Goal: Task Accomplishment & Management: Use online tool/utility

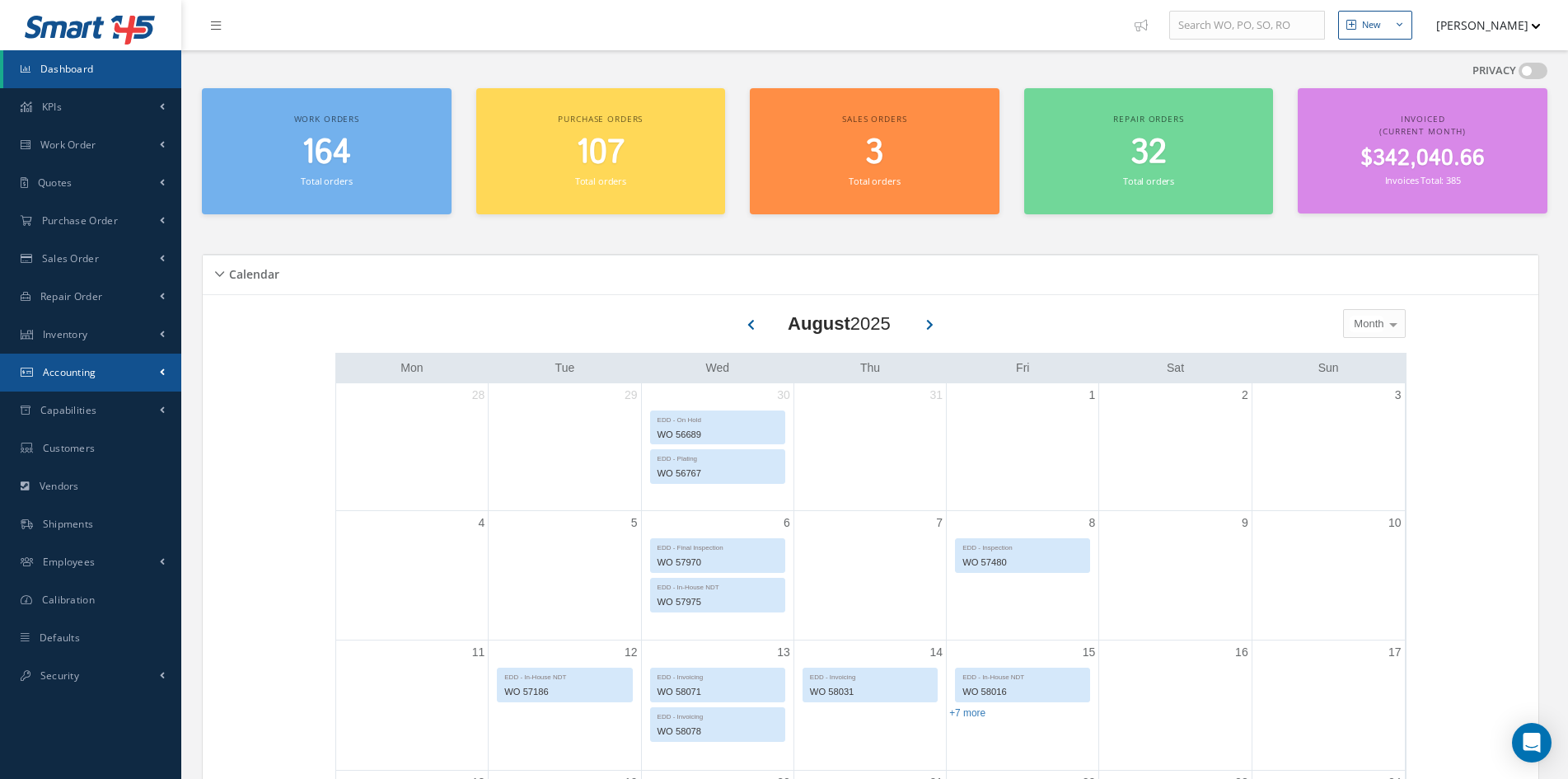
click at [58, 377] on span "Accounting" at bounding box center [69, 372] width 53 height 14
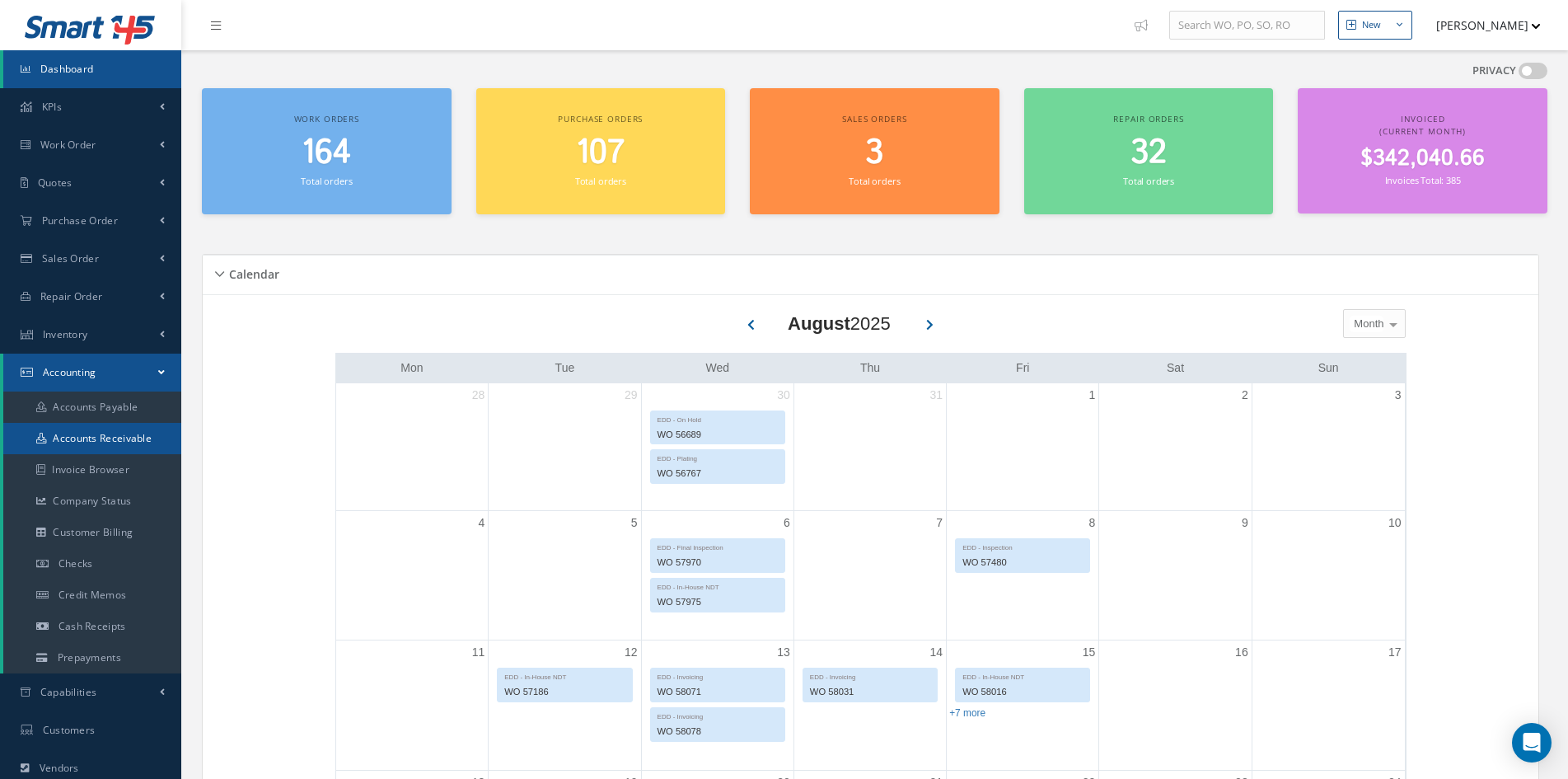
click at [95, 444] on link "Accounts Receivable" at bounding box center [93, 437] width 178 height 31
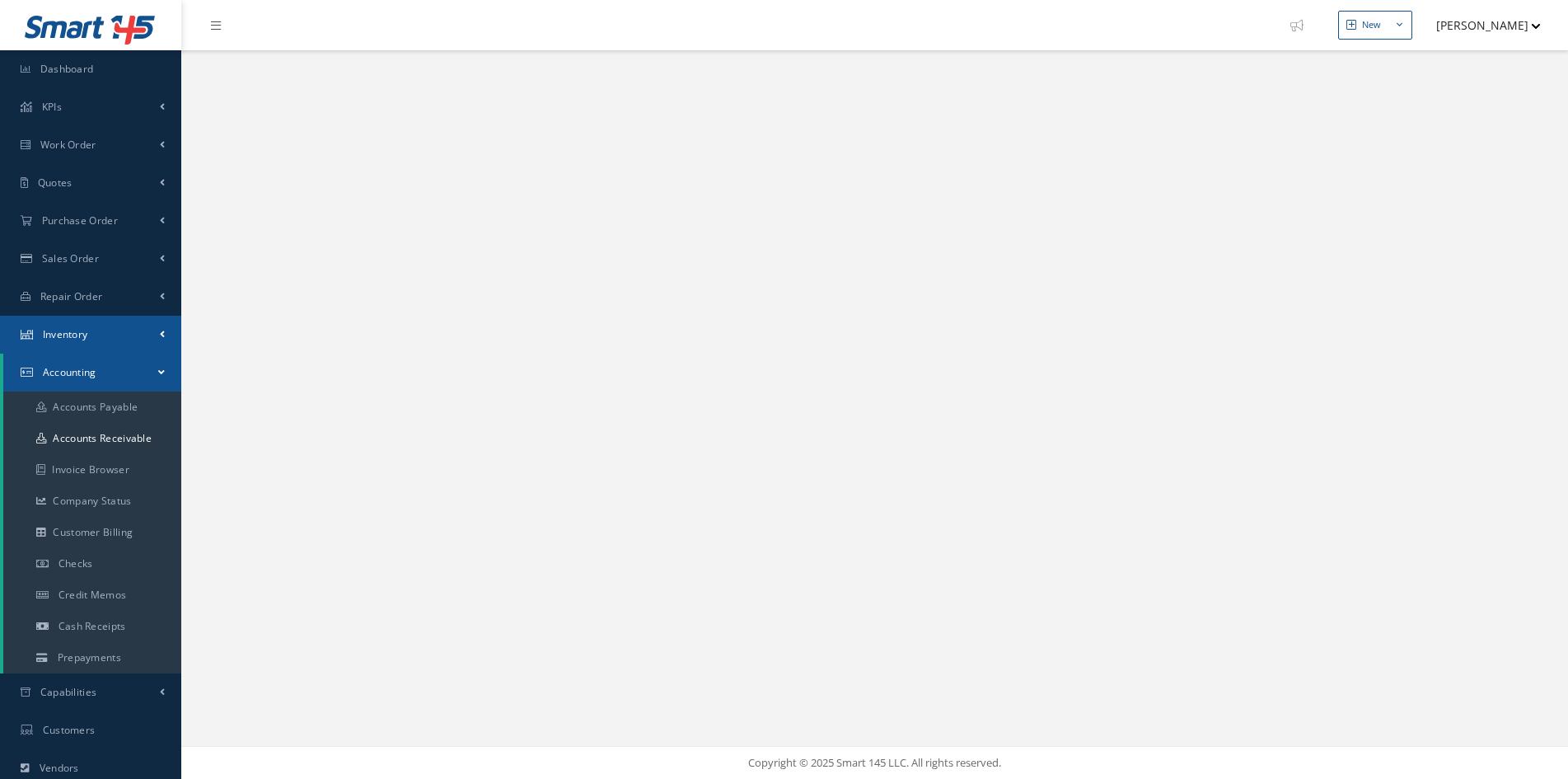
select select "25"
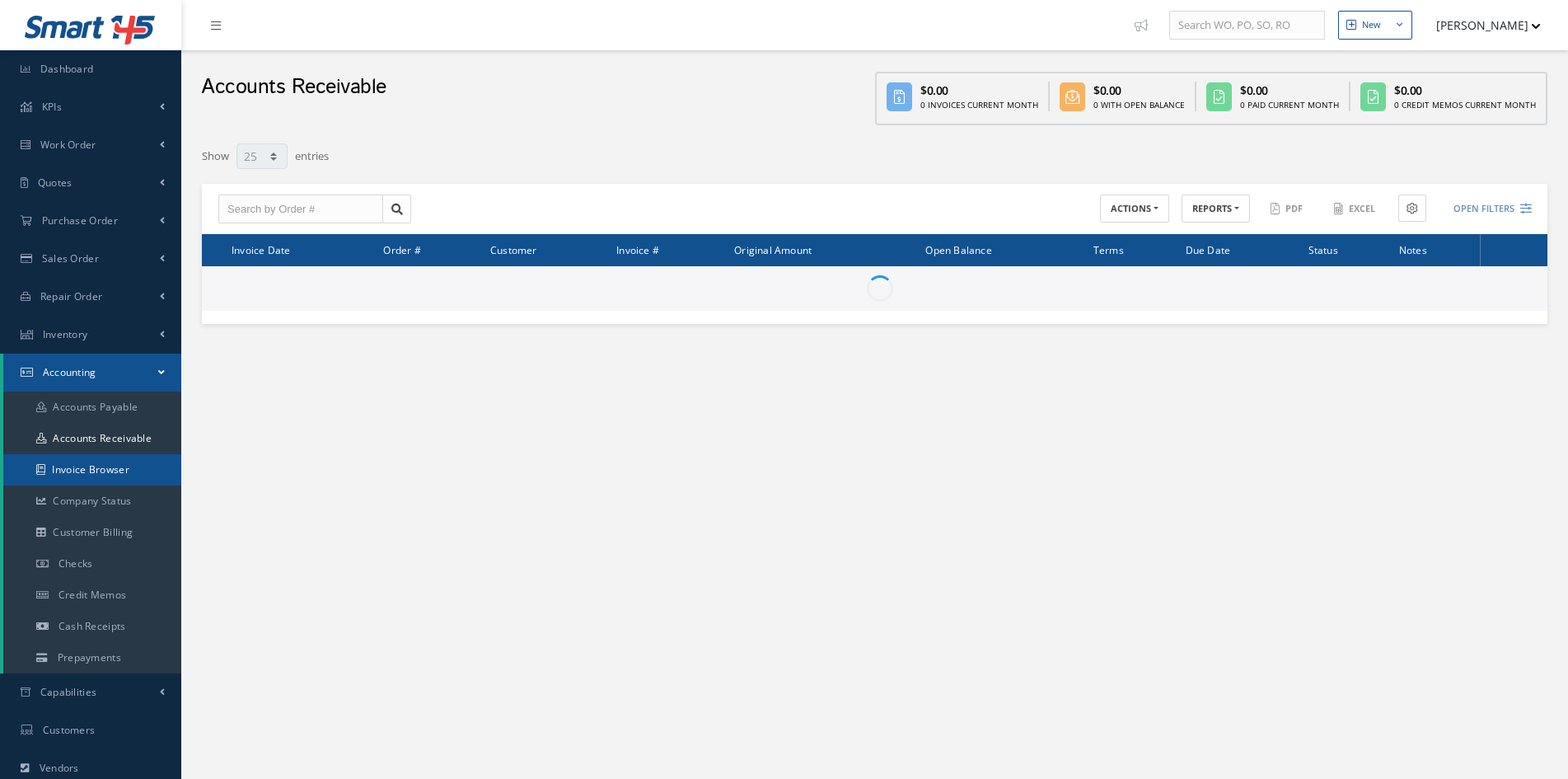
click at [79, 472] on link "Invoice Browser" at bounding box center [93, 469] width 178 height 31
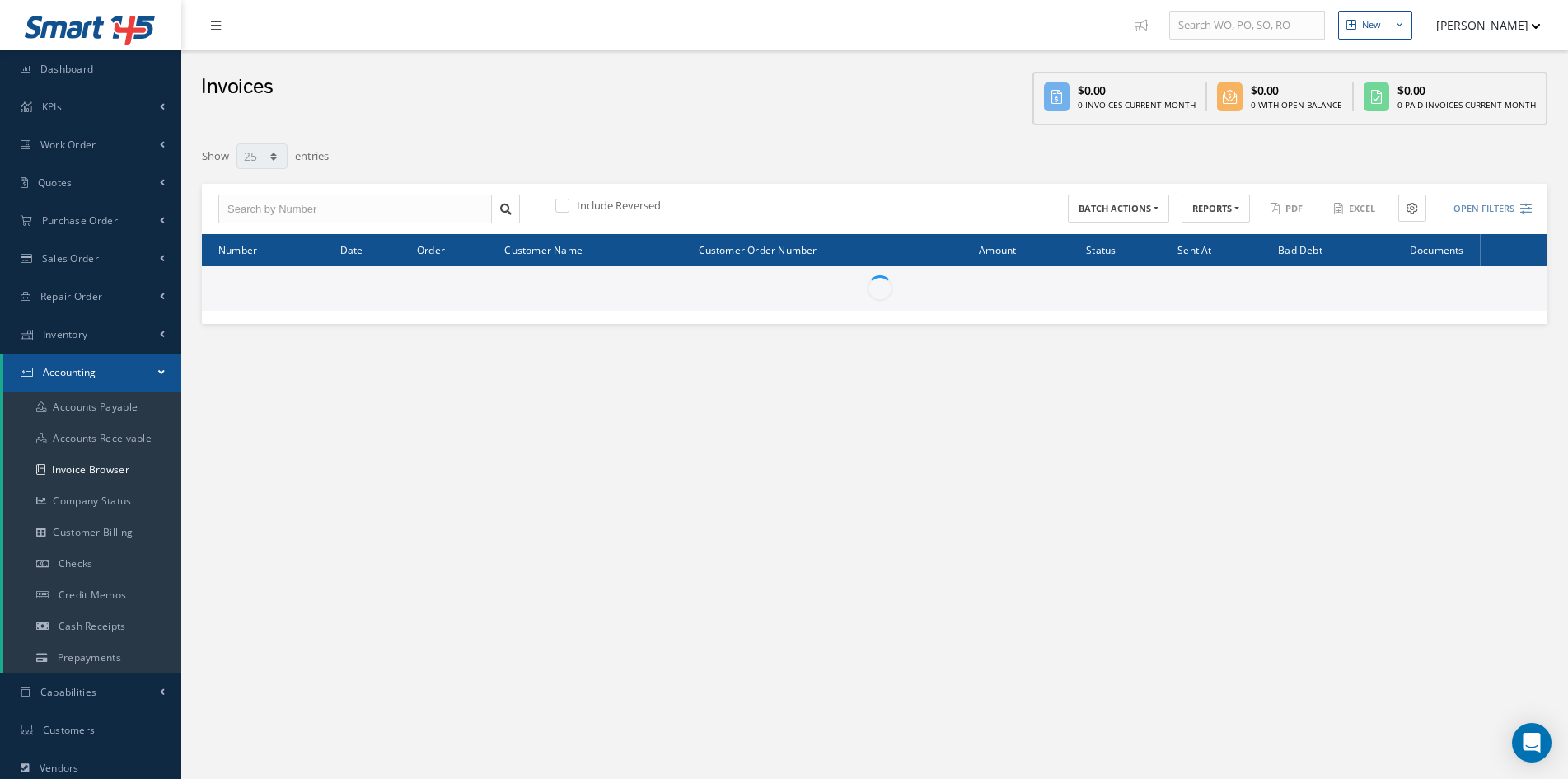
select select "25"
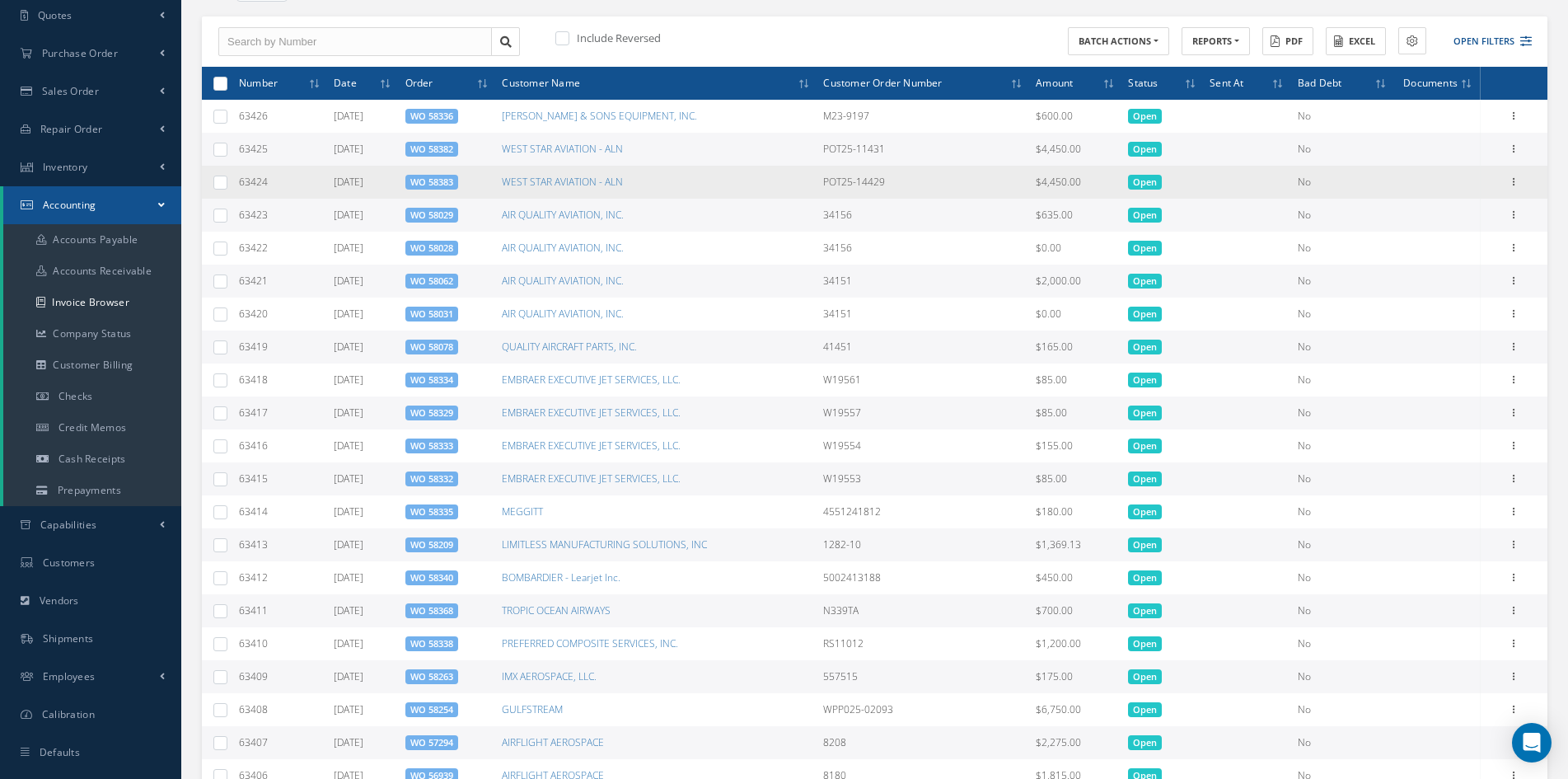
scroll to position [165, 0]
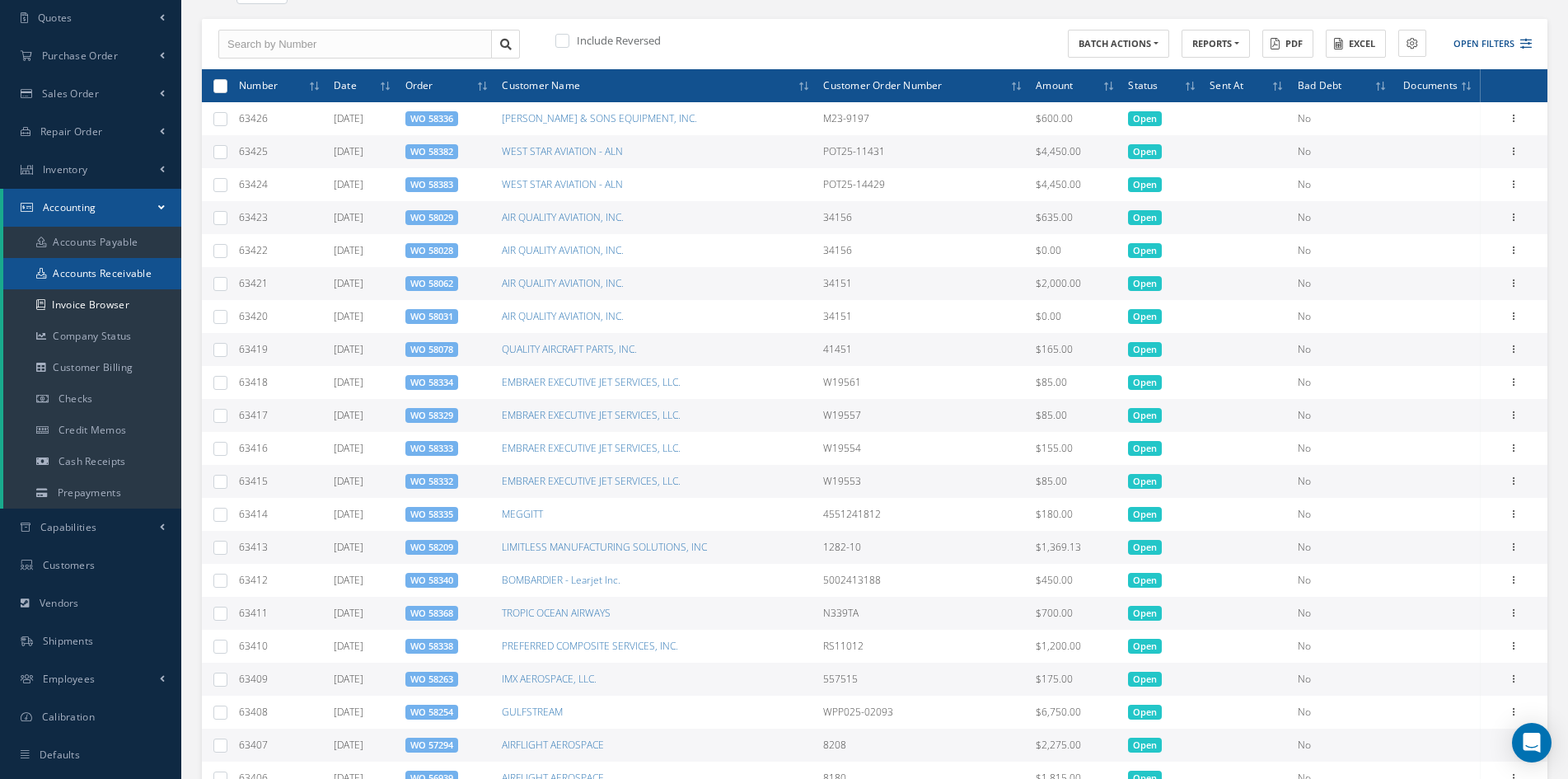
click at [95, 275] on link "Accounts Receivable" at bounding box center [93, 273] width 178 height 31
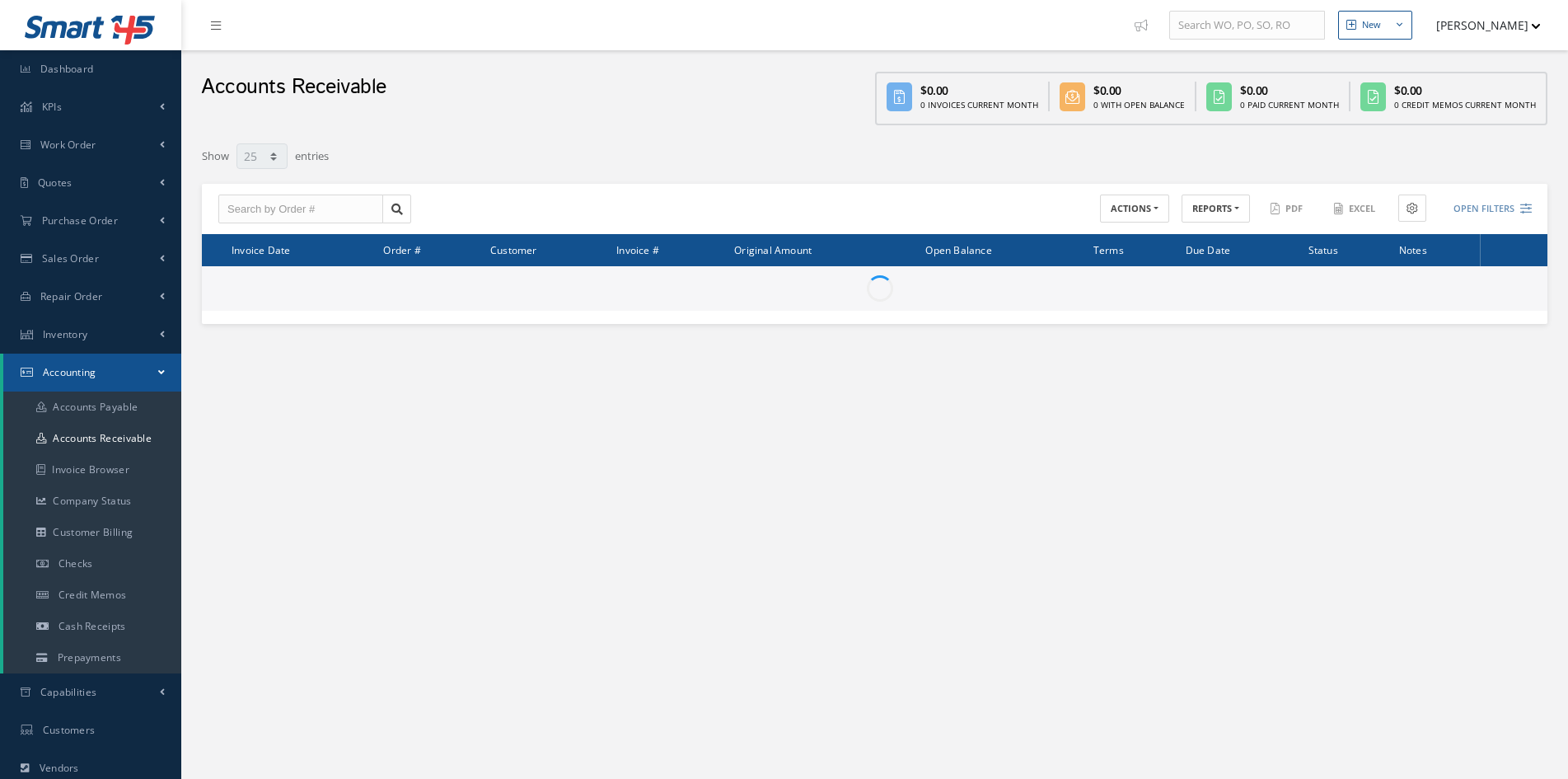
select select "25"
click at [1210, 213] on button "REPORTS" at bounding box center [1215, 208] width 69 height 29
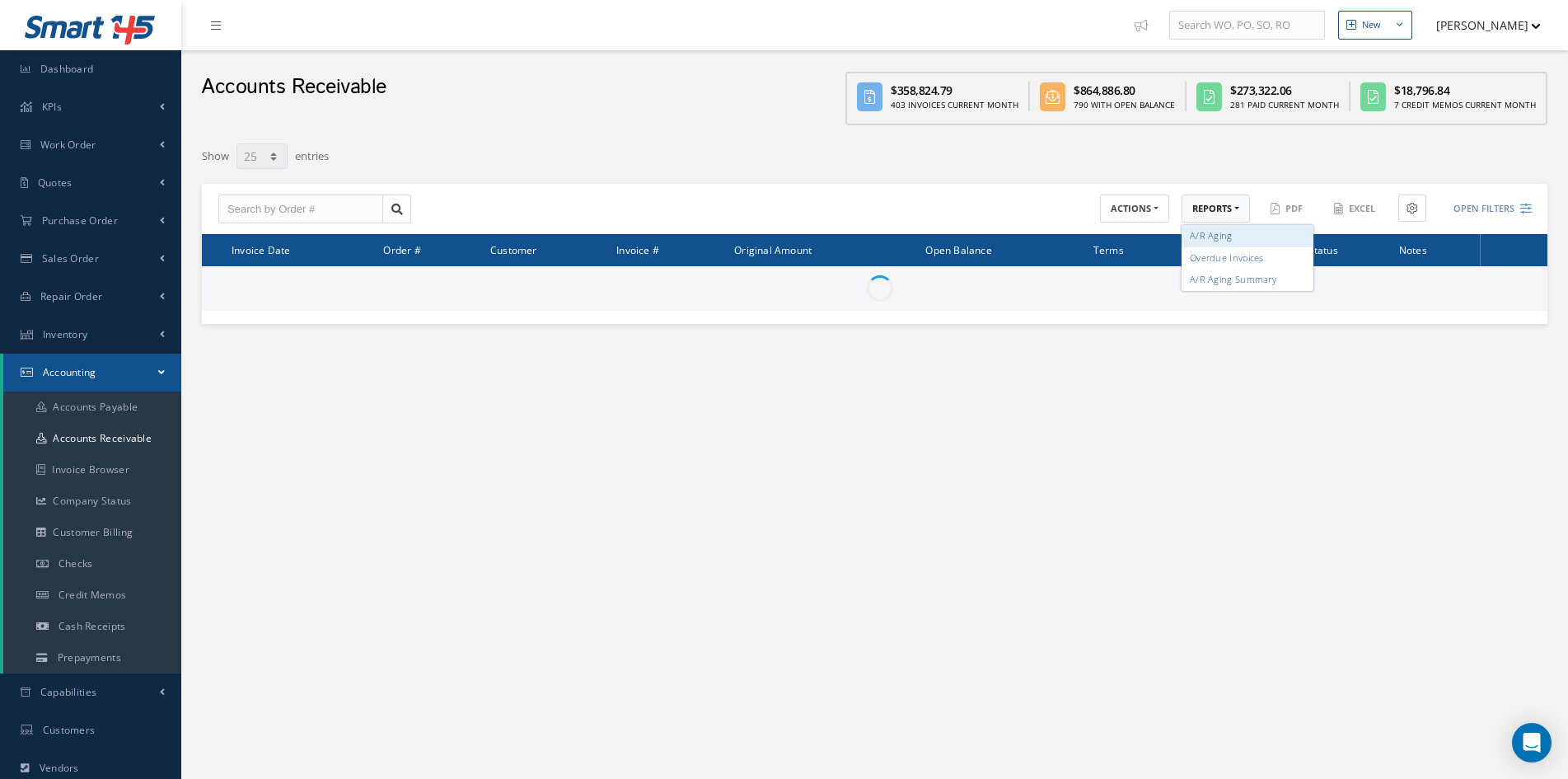
click at [1210, 229] on link "A/R Aging" at bounding box center [1247, 237] width 131 height 23
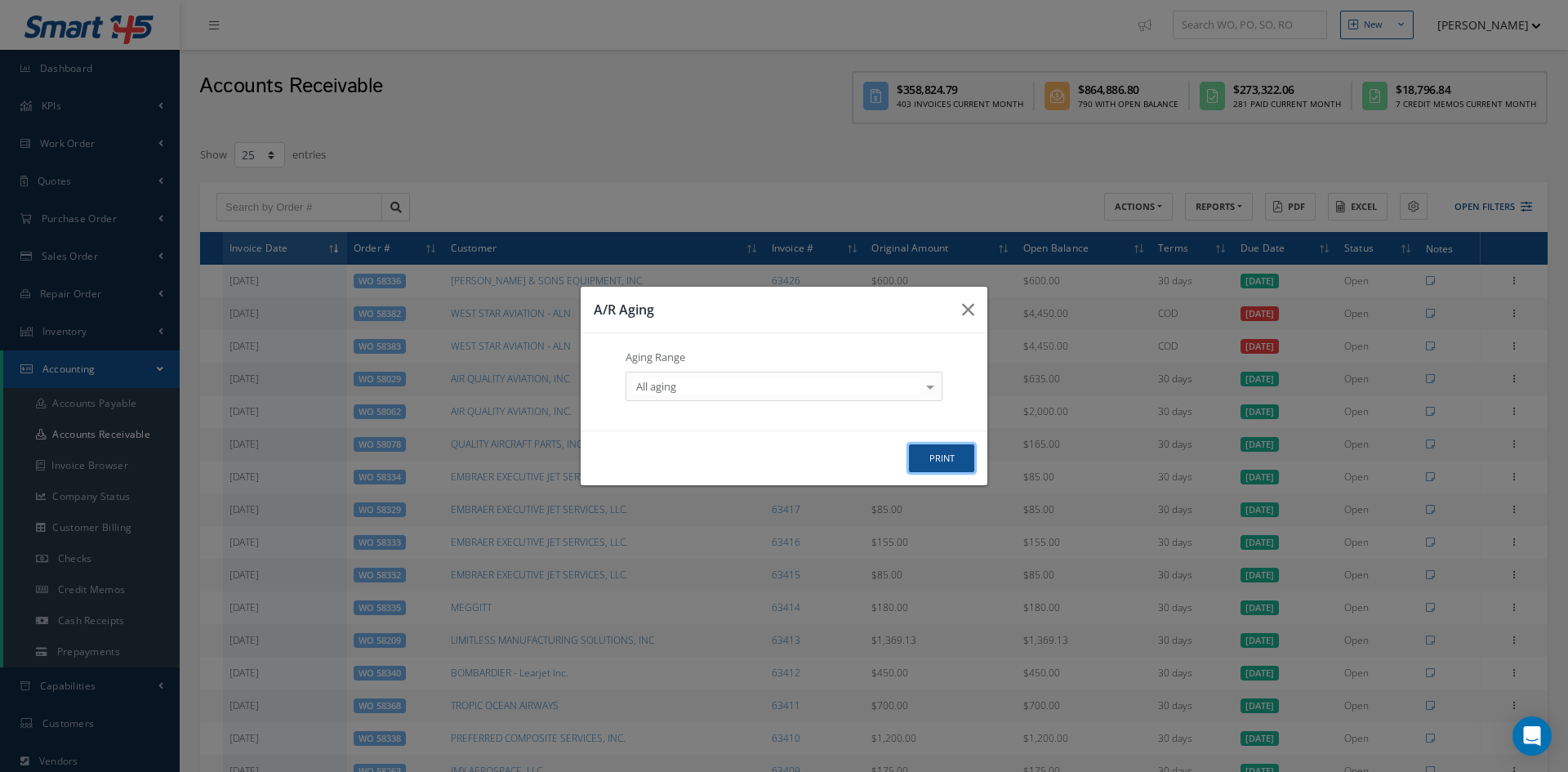
click at [0, 0] on button "print" at bounding box center [0, 0] width 0 height 0
